Goal: Find specific fact: Find specific fact

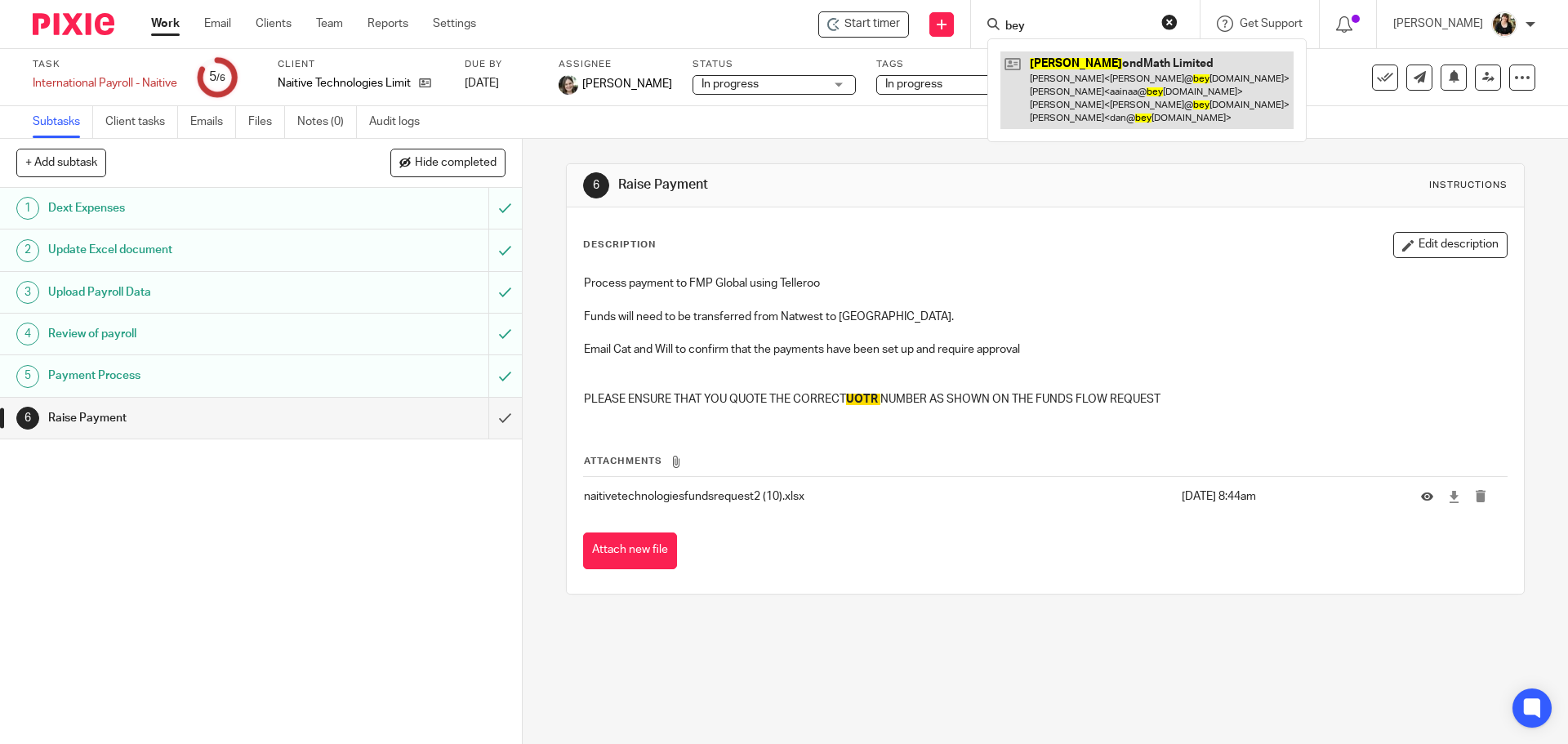
type input "bey"
click at [1069, 104] on link at bounding box center [1146, 89] width 293 height 77
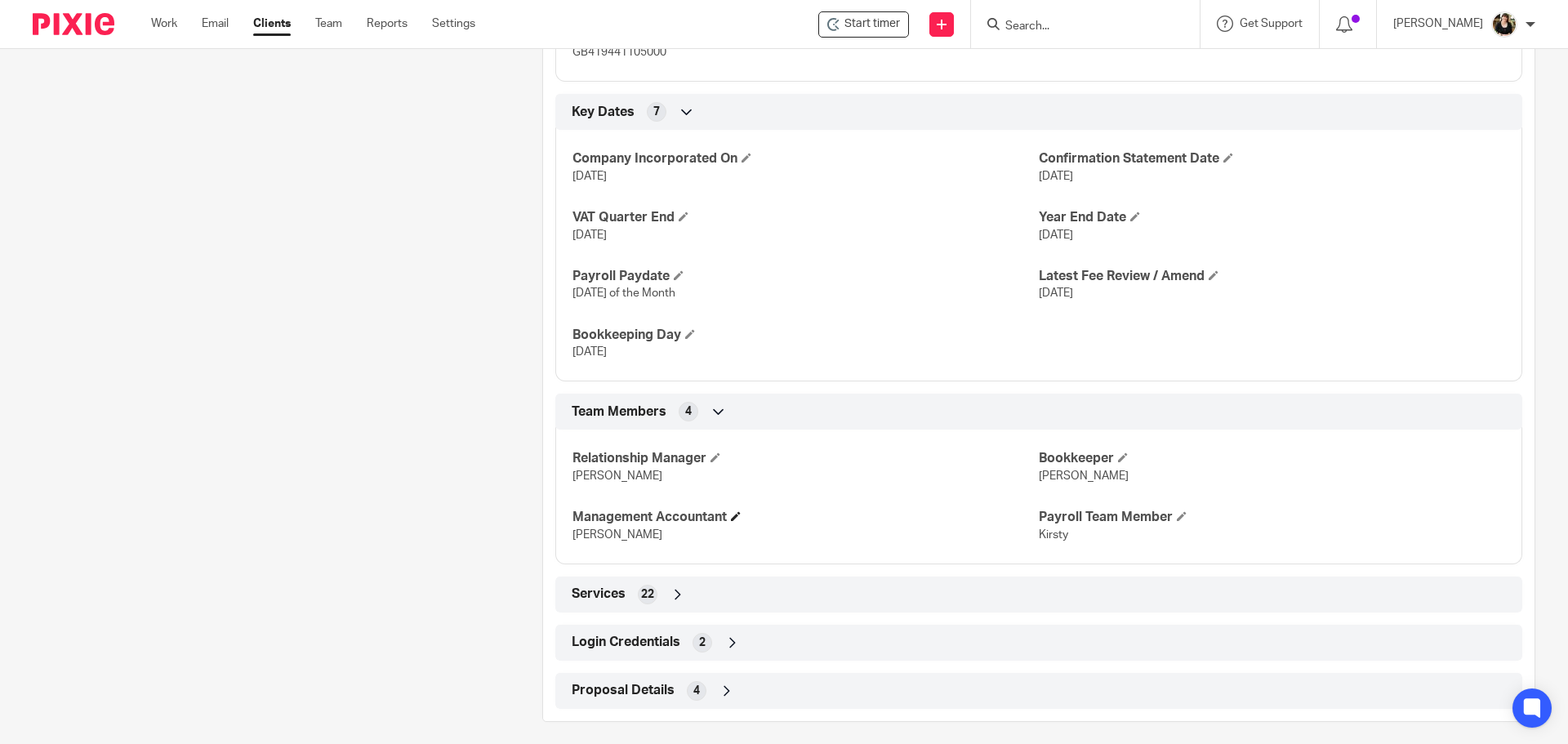
scroll to position [1057, 0]
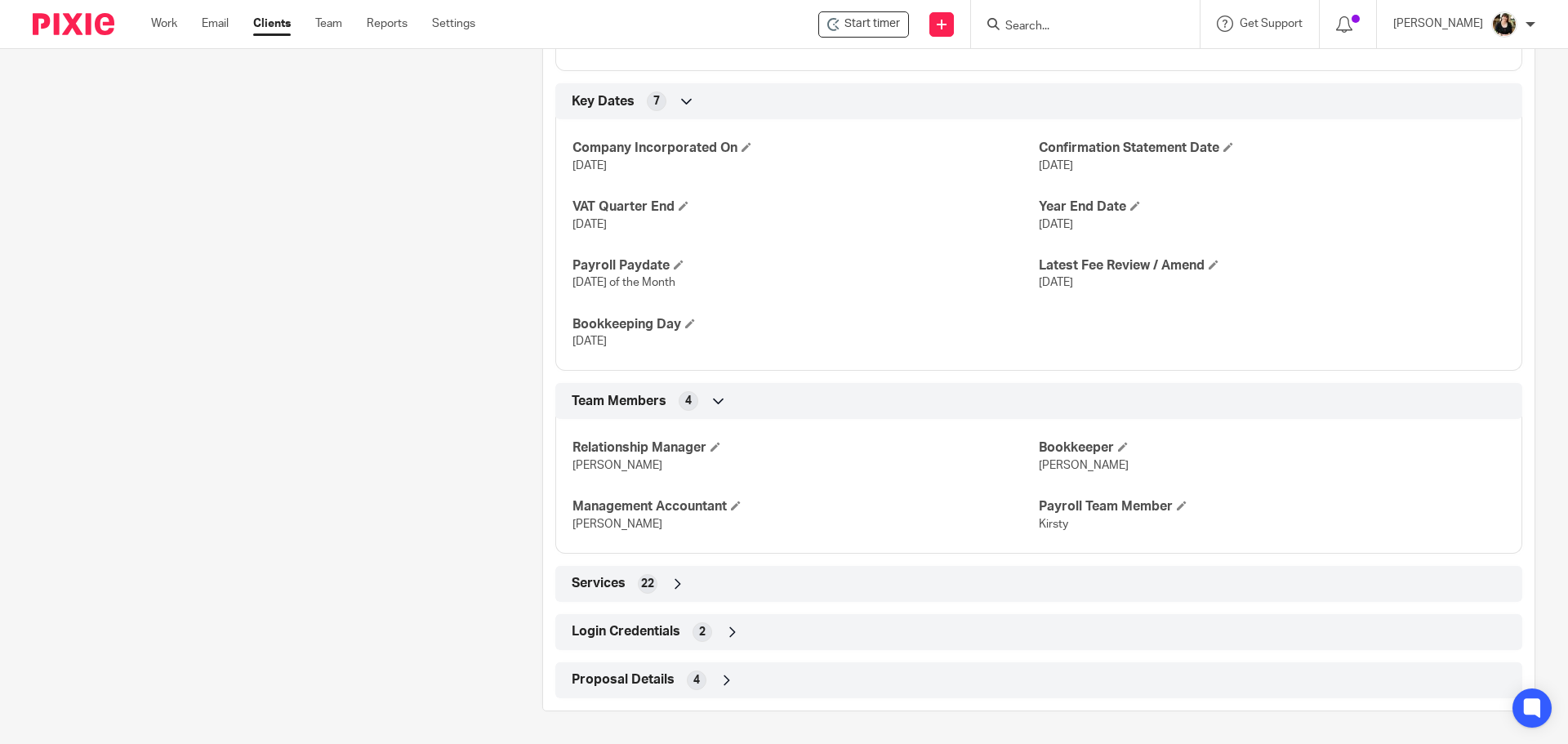
click at [189, 18] on ul "Work Email Clients Team Reports Settings" at bounding box center [325, 24] width 349 height 17
click at [1033, 24] on input "Search" at bounding box center [1077, 27] width 147 height 15
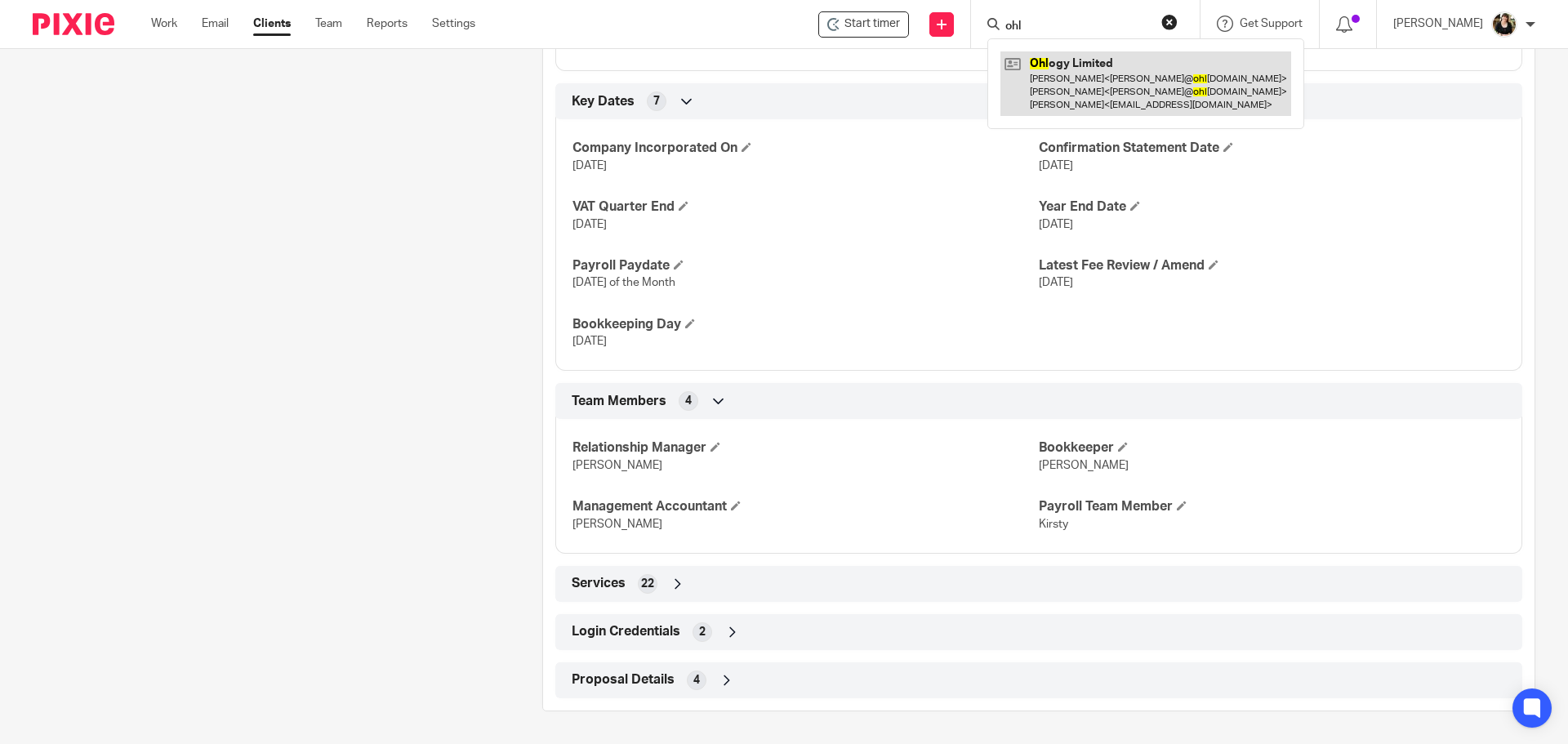
type input "ohl"
click at [1087, 91] on link at bounding box center [1145, 83] width 291 height 64
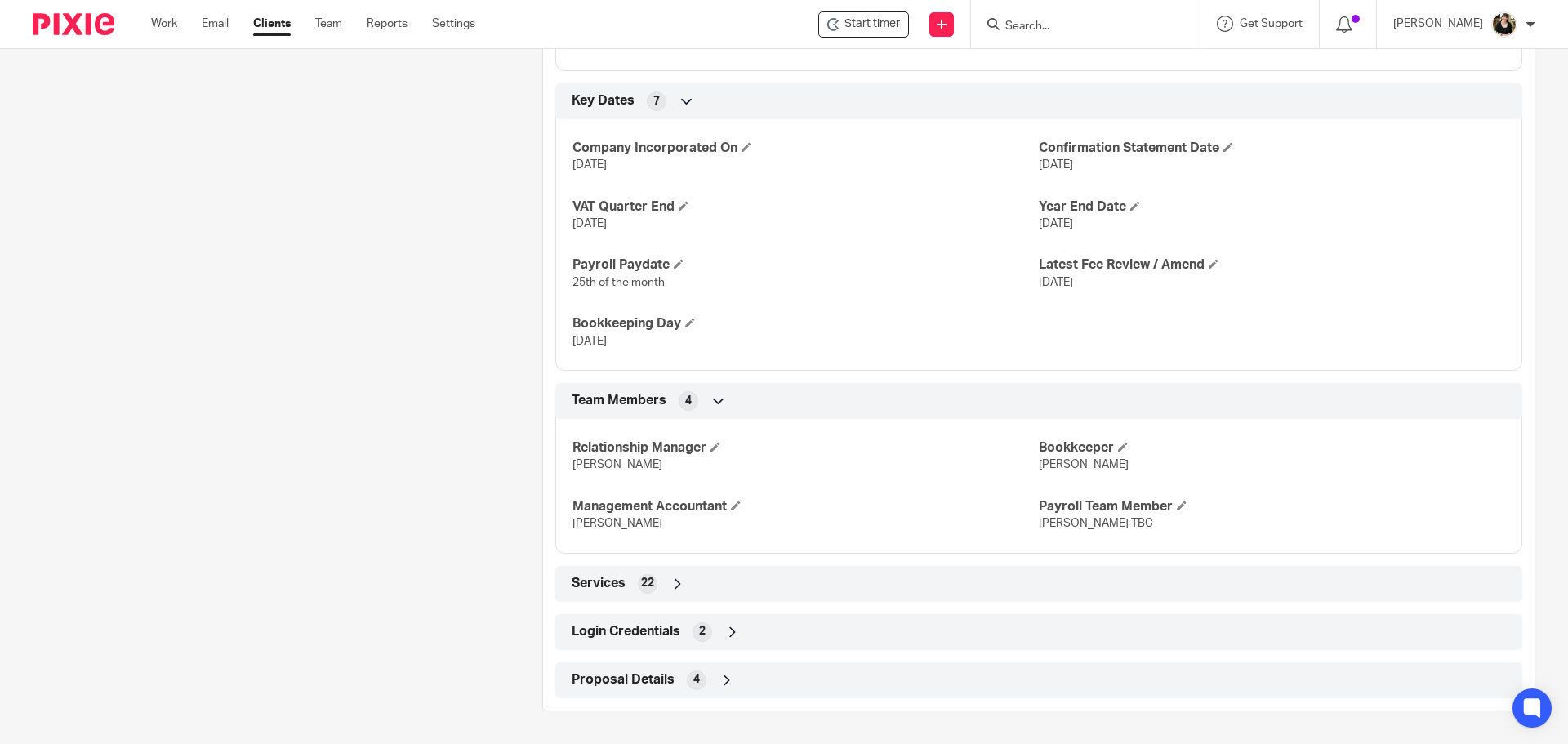
scroll to position [1016, 0]
click at [630, 640] on span "Login Credentials" at bounding box center [626, 631] width 109 height 17
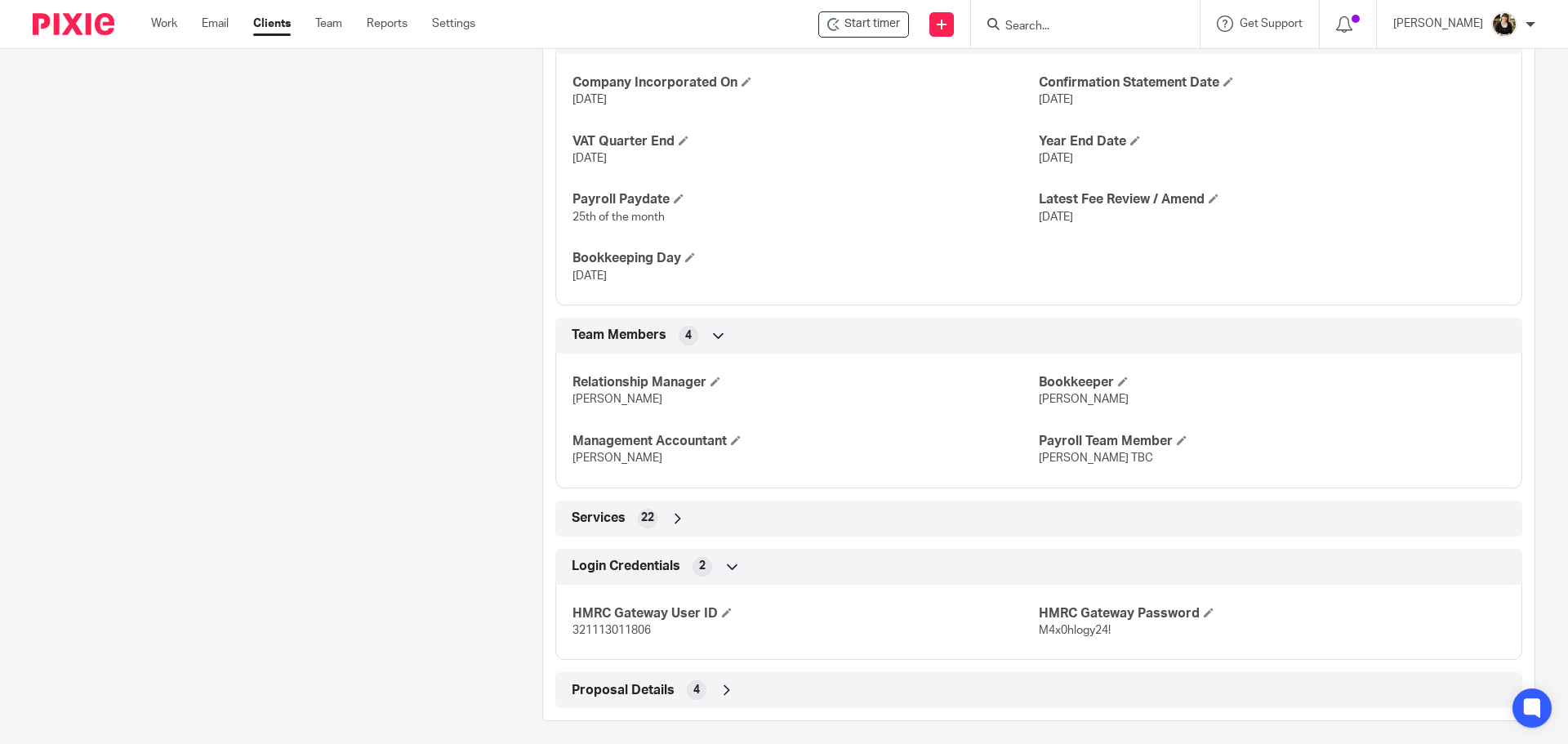
scroll to position [1092, 0]
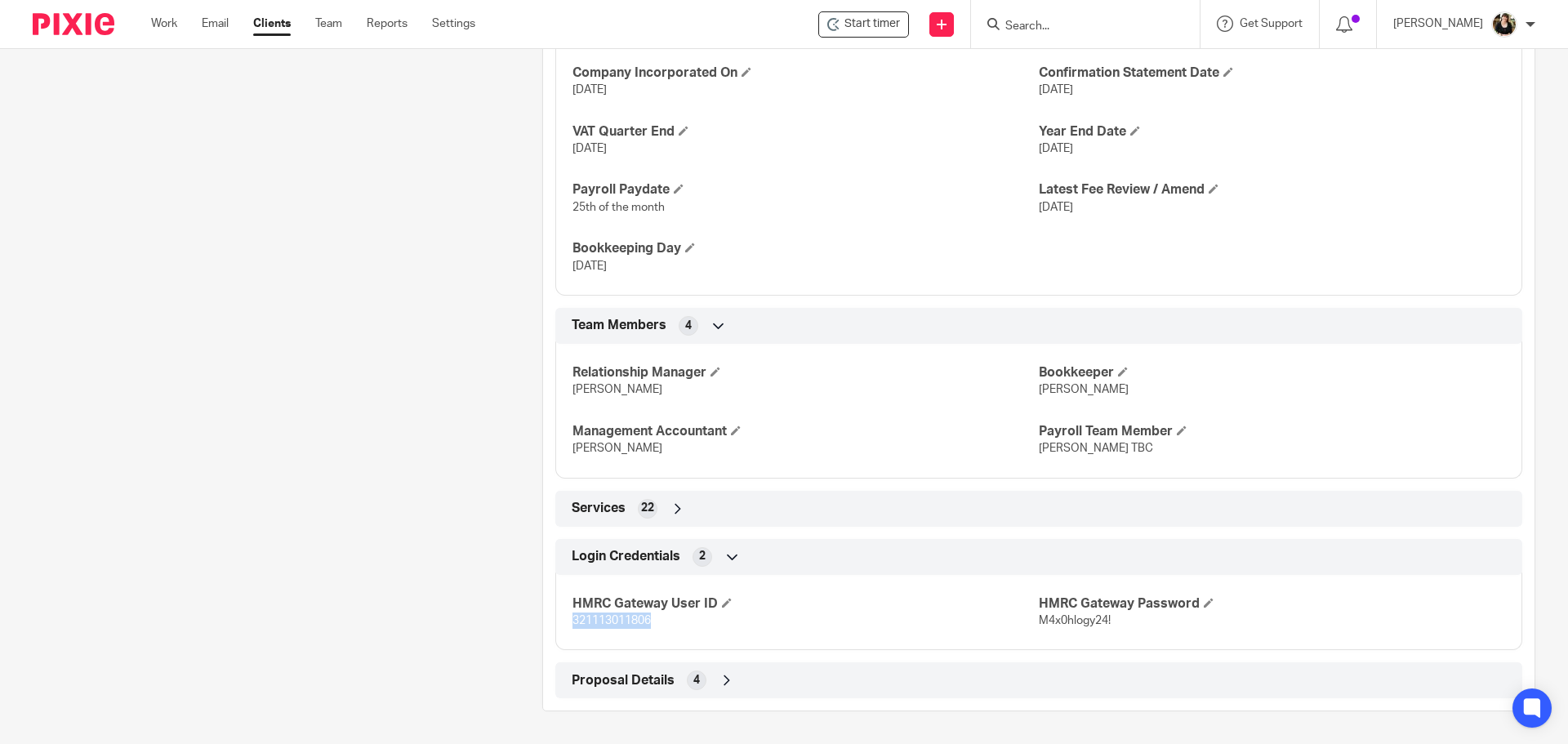
drag, startPoint x: 656, startPoint y: 622, endPoint x: 562, endPoint y: 617, distance: 94.1
click at [562, 617] on div "HMRC Gateway User ID 321113011806 HMRC Gateway Password M4x0hlogy24!" at bounding box center [1038, 606] width 967 height 88
copy span "321113011806"
